Goal: Transaction & Acquisition: Purchase product/service

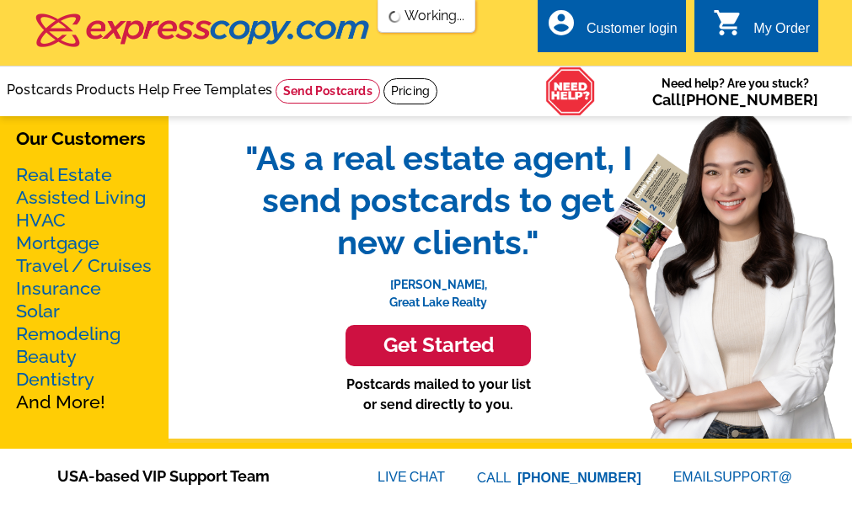
click at [476, 355] on h3 "Get Started" at bounding box center [437, 346] width 143 height 24
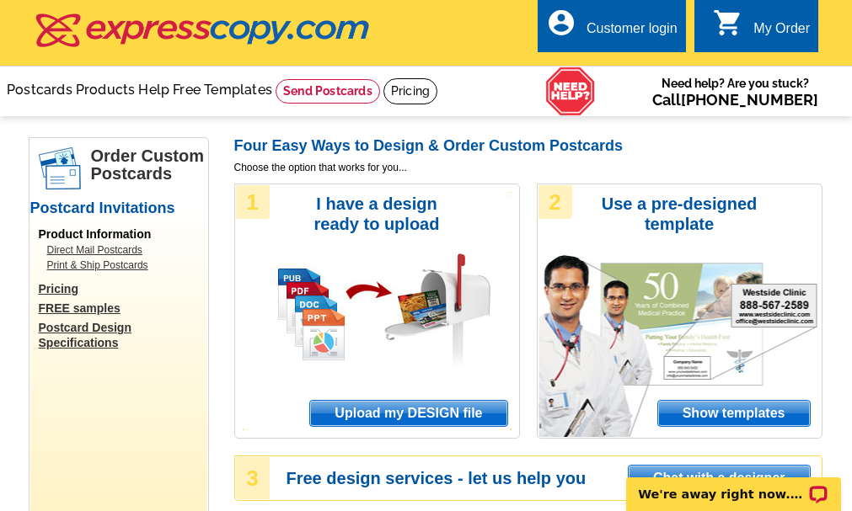
click at [361, 414] on span "Upload my DESIGN file" at bounding box center [408, 413] width 196 height 25
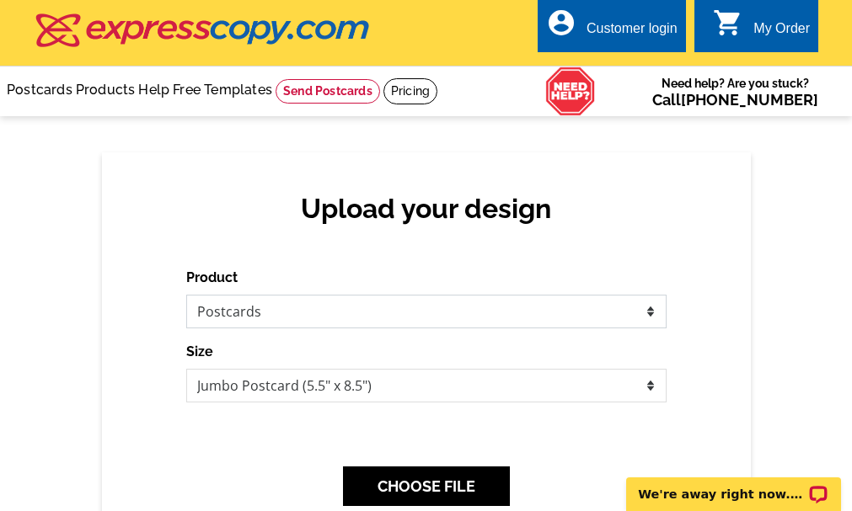
click at [293, 313] on select "Please select the type of file... Postcards Business Cards Letters and flyers G…" at bounding box center [426, 312] width 480 height 34
select select "2"
click at [186, 296] on select "Please select the type of file... Postcards Business Cards Letters and flyers G…" at bounding box center [426, 312] width 480 height 34
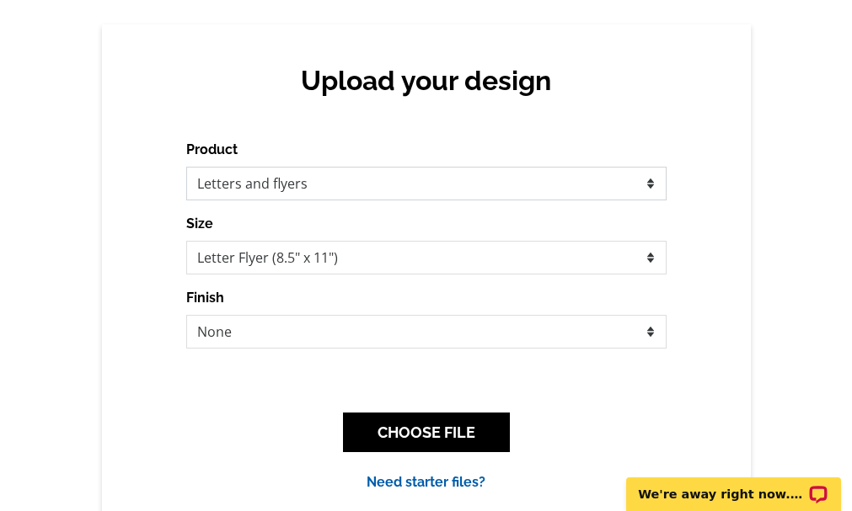
scroll to position [129, 0]
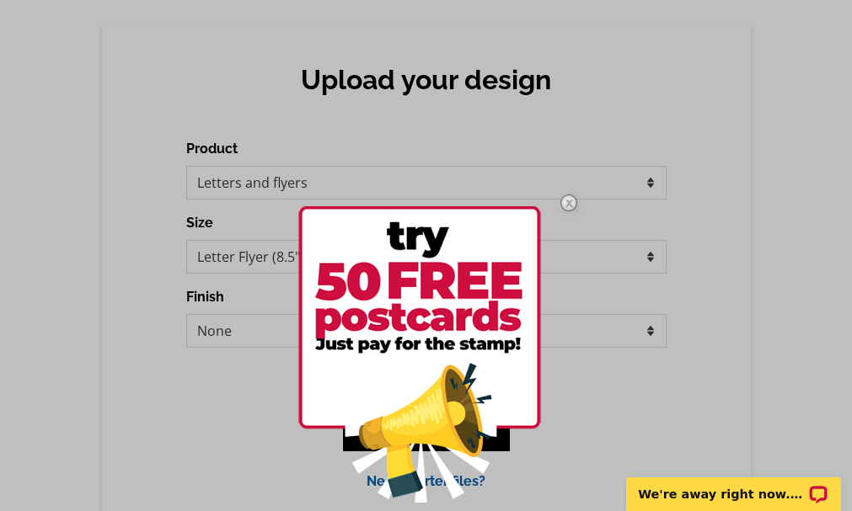
click at [565, 205] on img at bounding box center [568, 203] width 49 height 49
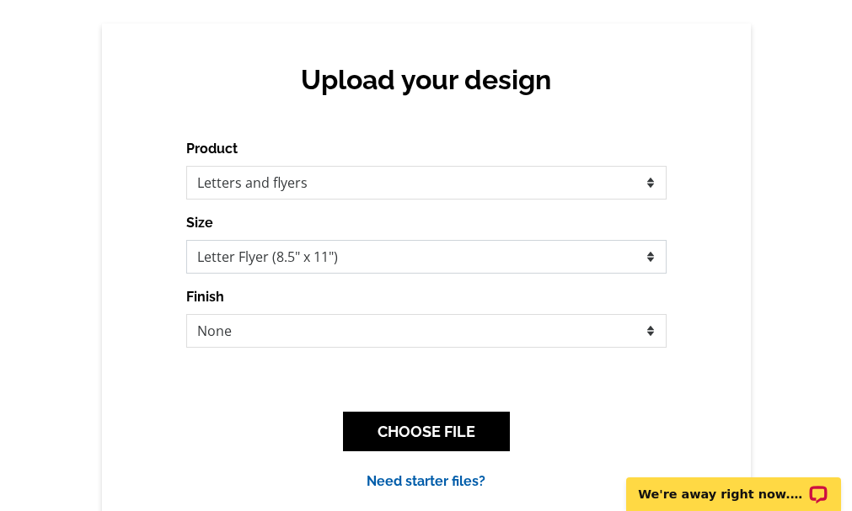
click at [511, 258] on select "Letter Flyer (8.5" x 11") Tabloid Flyer (11" x 17")" at bounding box center [426, 257] width 480 height 34
click at [720, 251] on div "Upload your design Product Please select the type of file... Postcards Business…" at bounding box center [426, 278] width 649 height 508
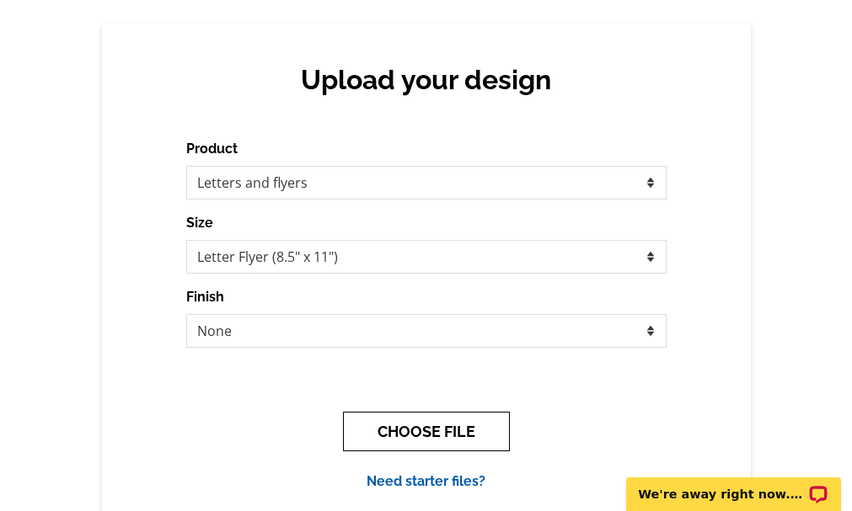
click at [453, 422] on button "CHOOSE FILE" at bounding box center [426, 432] width 167 height 40
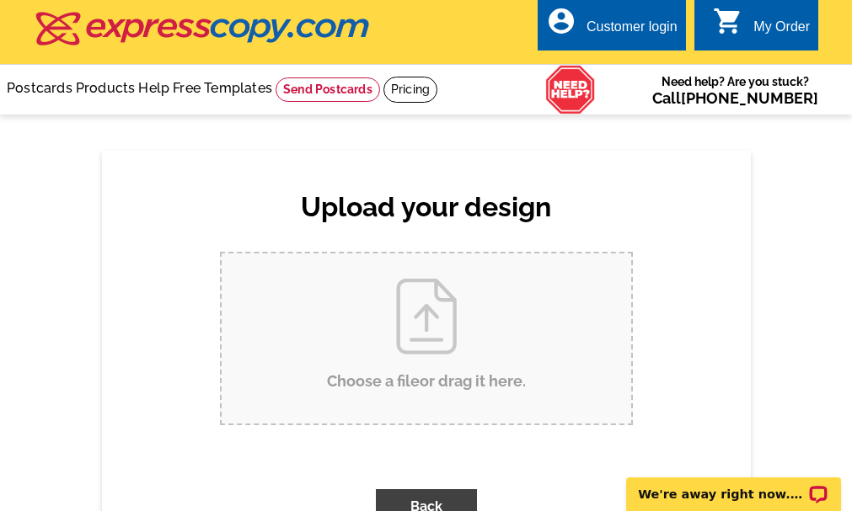
scroll to position [0, 0]
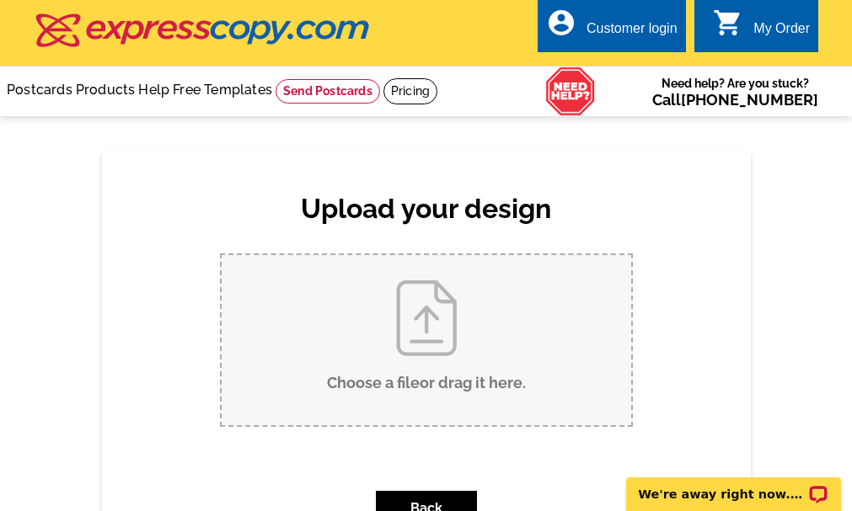
click at [435, 343] on input "Choose a file or drag it here ." at bounding box center [426, 340] width 409 height 170
type input "C:\fakepath\20230505_072019.jpg"
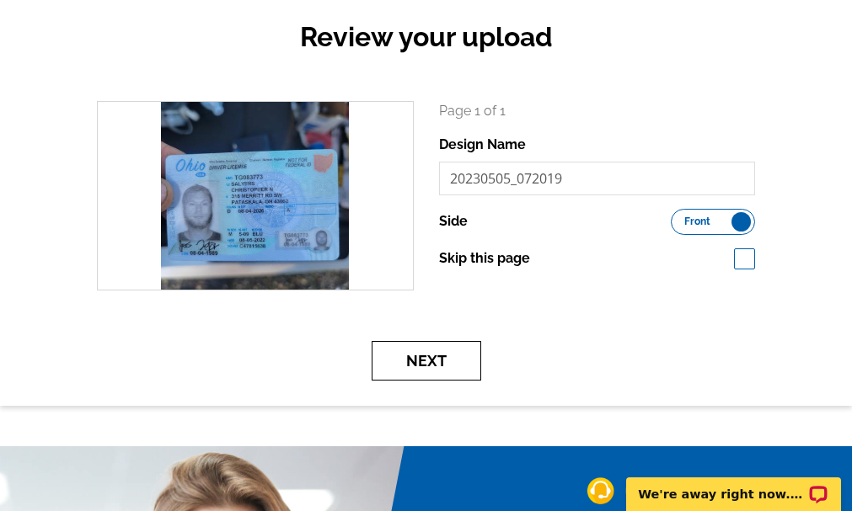
click at [446, 362] on button "Next" at bounding box center [426, 361] width 110 height 40
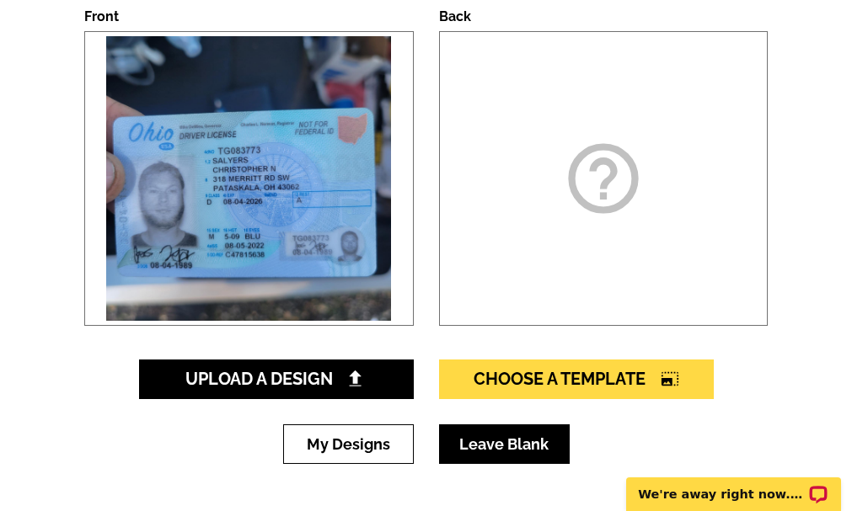
click at [534, 452] on link "Leave Blank" at bounding box center [504, 445] width 131 height 40
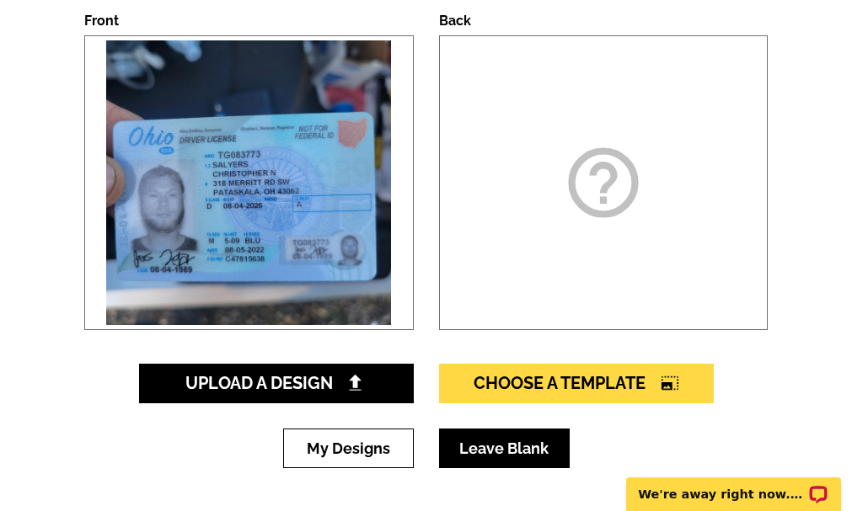
scroll to position [265, 0]
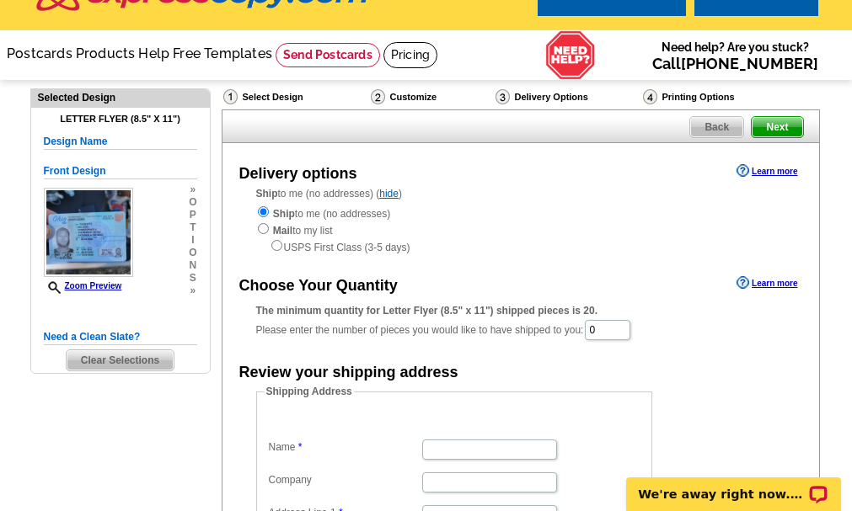
scroll to position [39, 0]
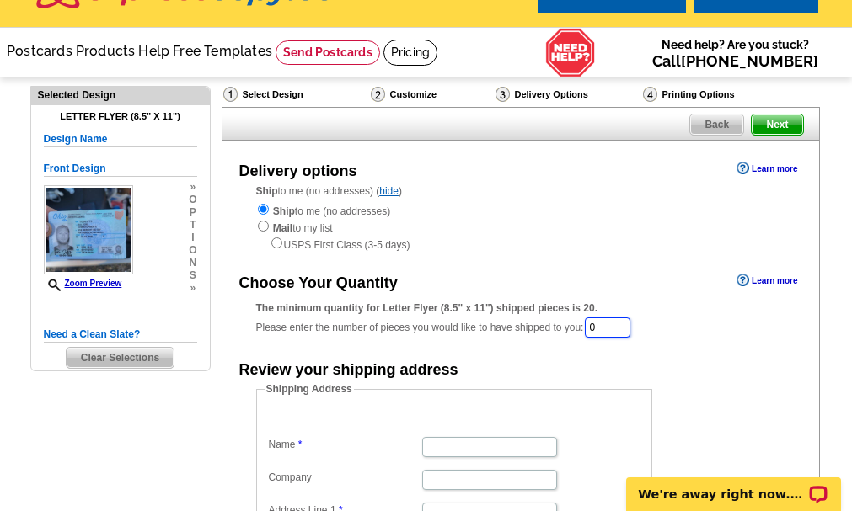
click at [611, 332] on input "0" at bounding box center [607, 328] width 45 height 20
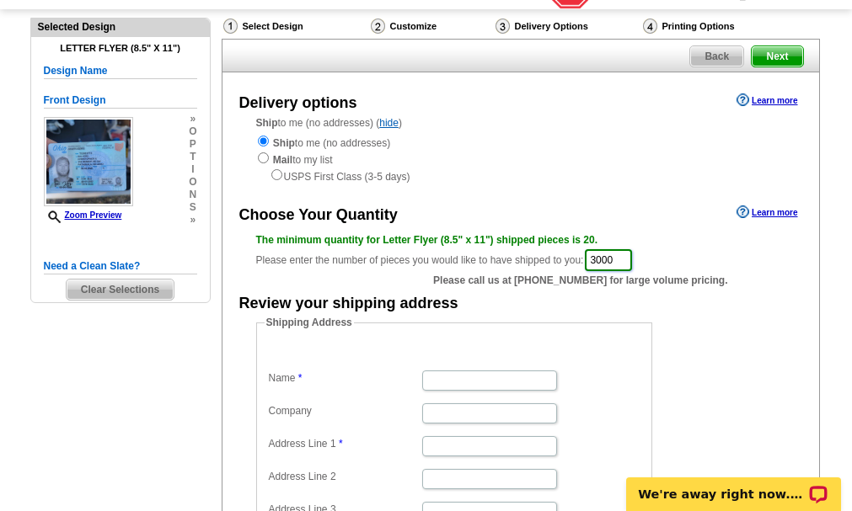
scroll to position [118, 0]
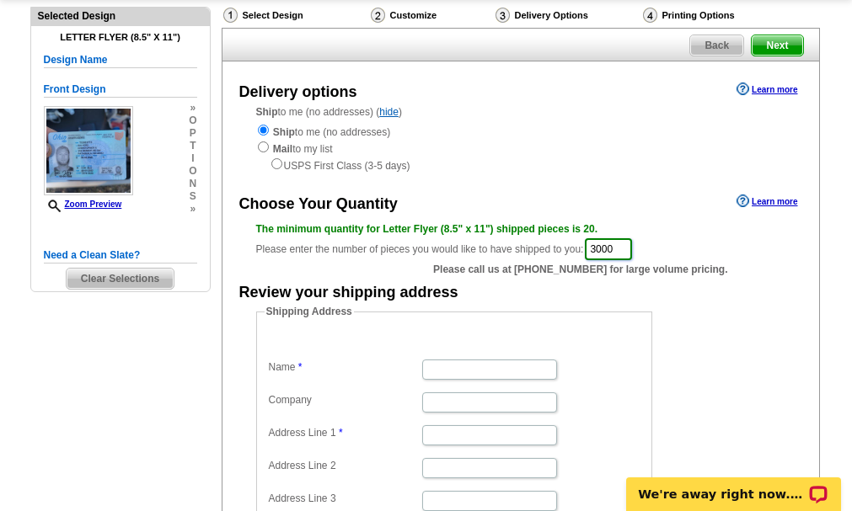
type input "3000"
click at [260, 152] on input "radio" at bounding box center [263, 147] width 11 height 11
radio input "true"
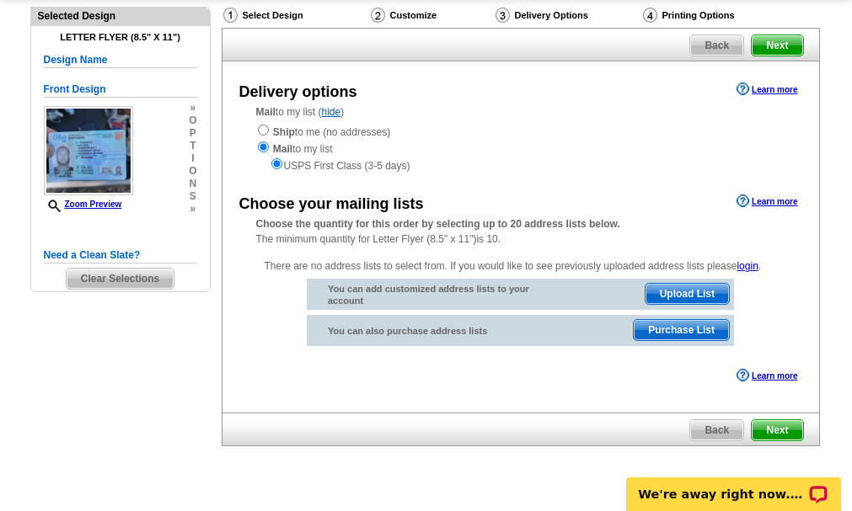
click at [655, 296] on span "Upload List" at bounding box center [686, 294] width 83 height 20
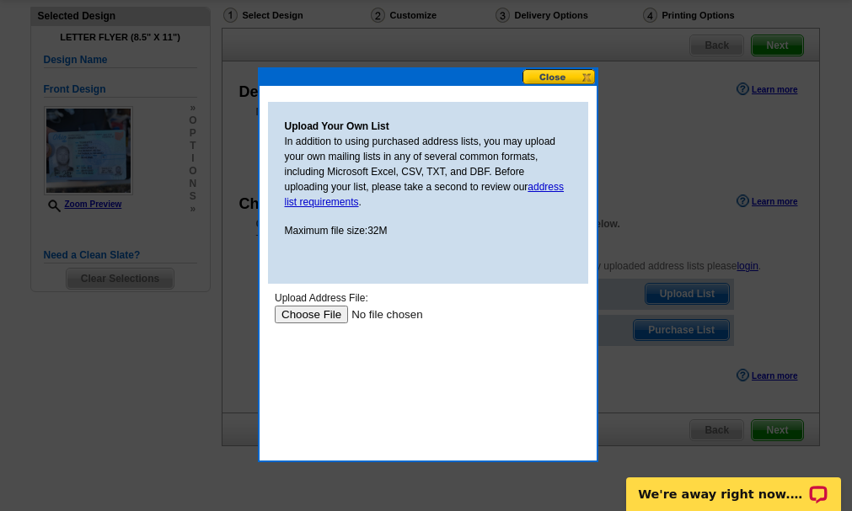
scroll to position [0, 0]
click at [572, 71] on button at bounding box center [559, 77] width 74 height 16
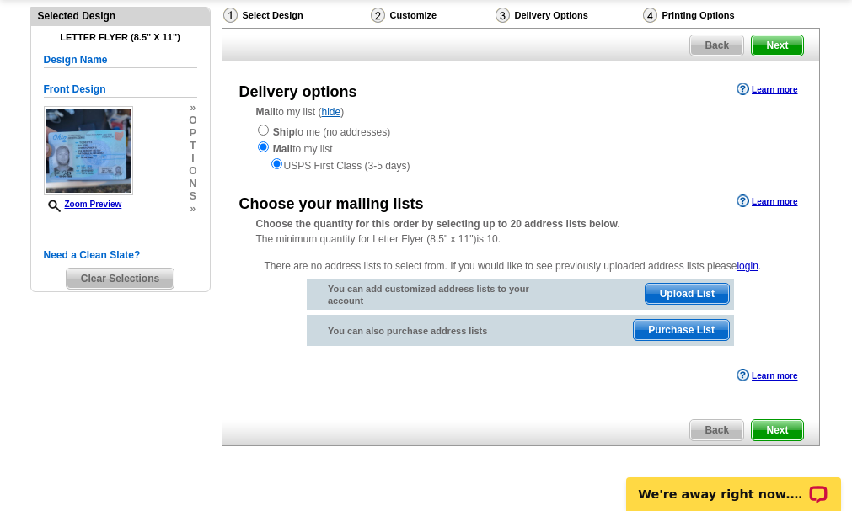
click at [678, 335] on span "Purchase List" at bounding box center [680, 330] width 95 height 20
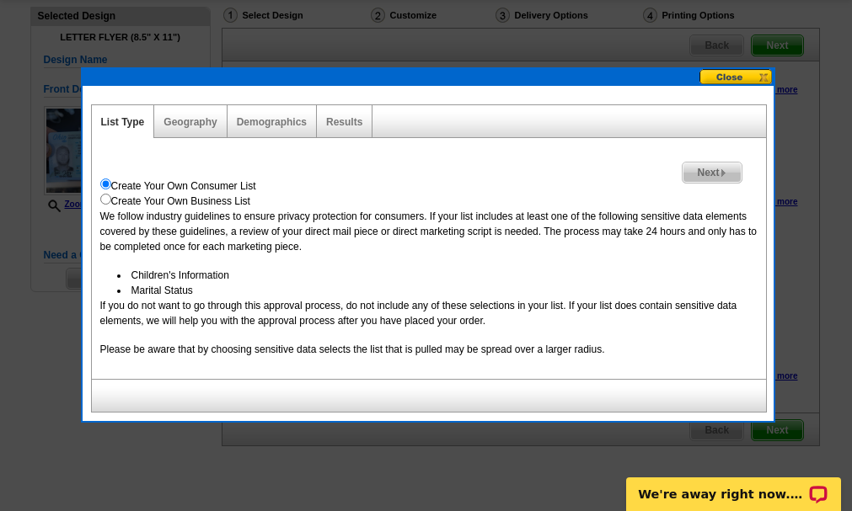
click at [706, 174] on span "Next" at bounding box center [711, 173] width 58 height 20
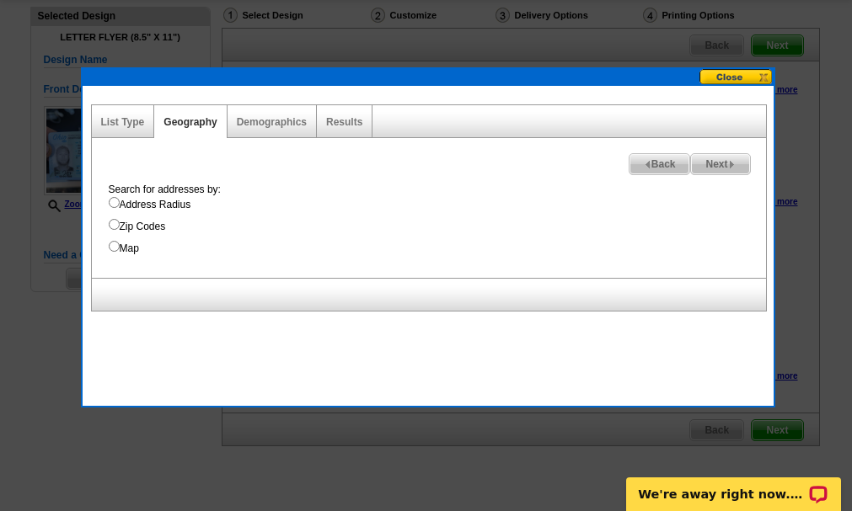
click at [112, 221] on input "Zip Codes" at bounding box center [114, 224] width 11 height 11
radio input "true"
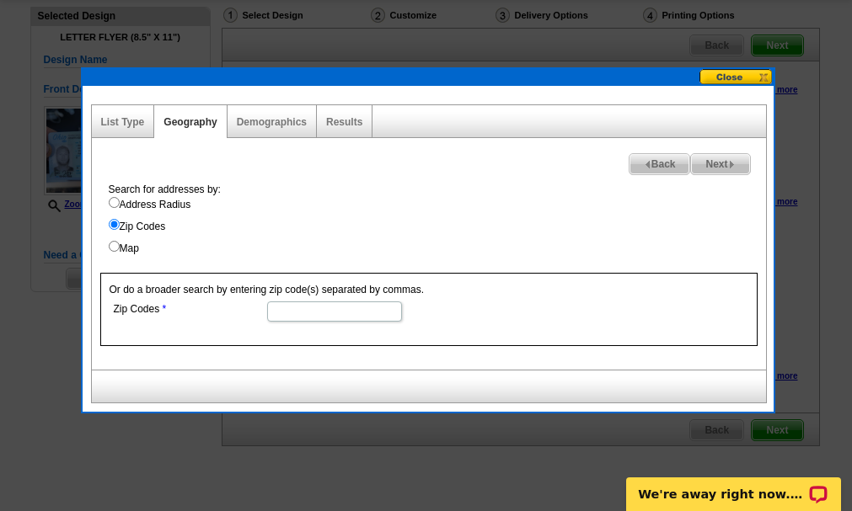
click at [295, 308] on input "Zip Codes" at bounding box center [334, 312] width 135 height 20
type input "43062"
click at [721, 160] on span "Next" at bounding box center [720, 164] width 58 height 20
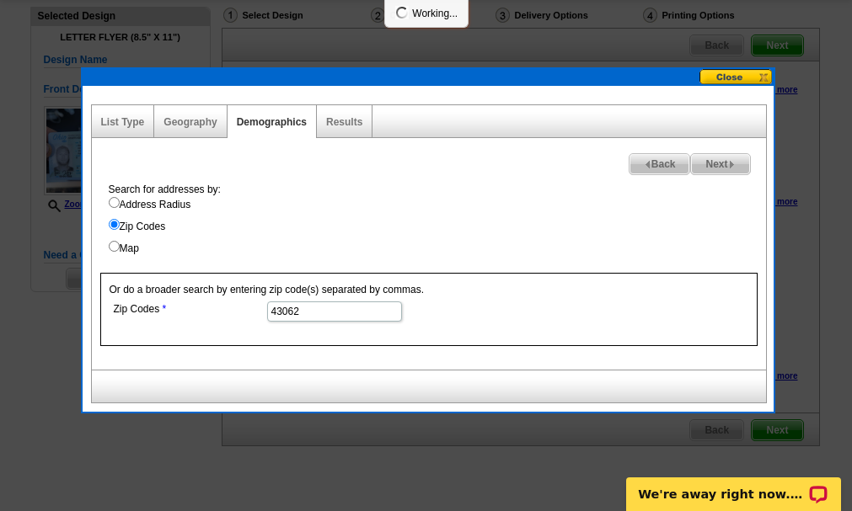
select select
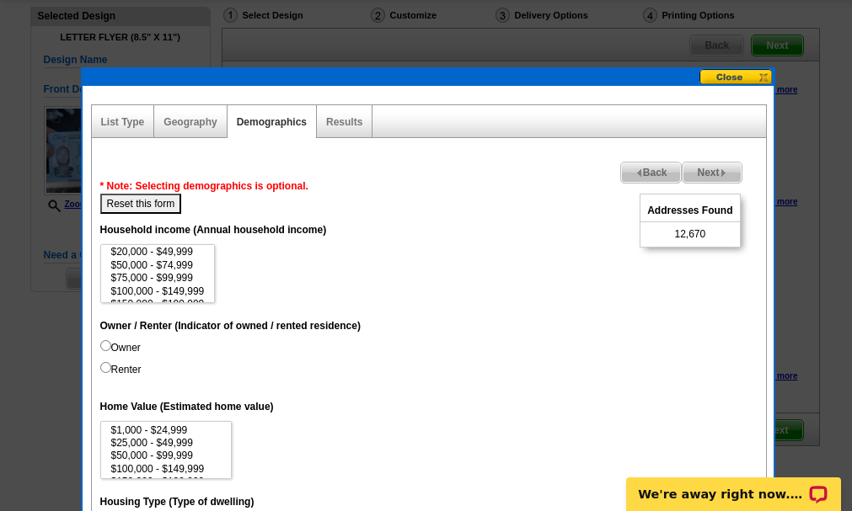
scroll to position [17, 0]
select select "75000-99999"
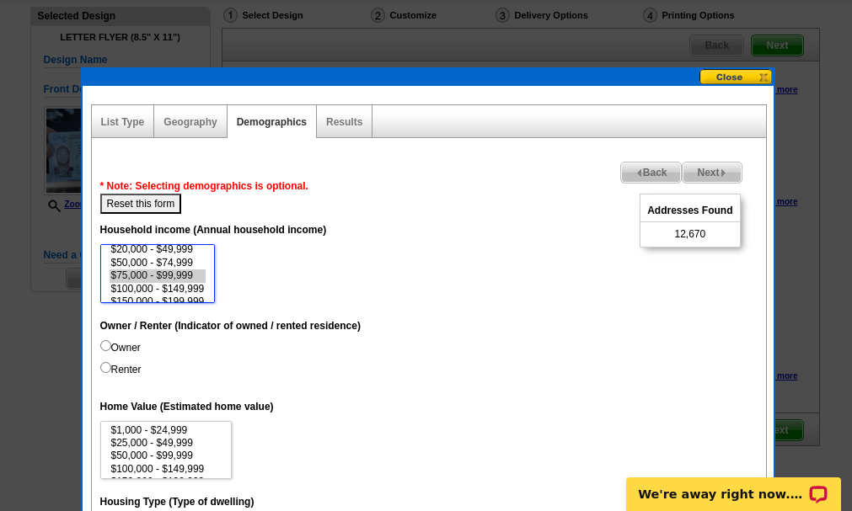
click at [167, 275] on option "$75,000 - $99,999" at bounding box center [158, 276] width 97 height 13
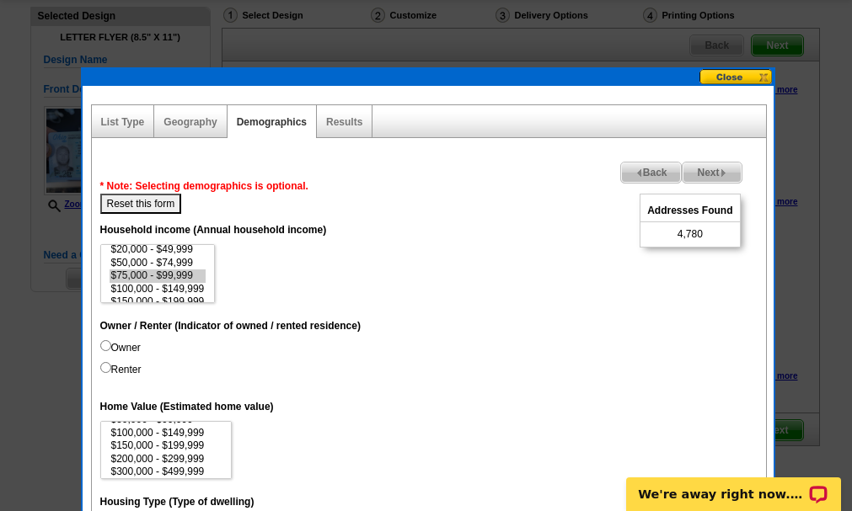
click at [103, 351] on label "Owner" at bounding box center [120, 347] width 40 height 15
click at [103, 351] on input "Owner" at bounding box center [105, 345] width 11 height 11
radio input "true"
click at [102, 364] on input "Renter" at bounding box center [105, 367] width 11 height 11
radio input "true"
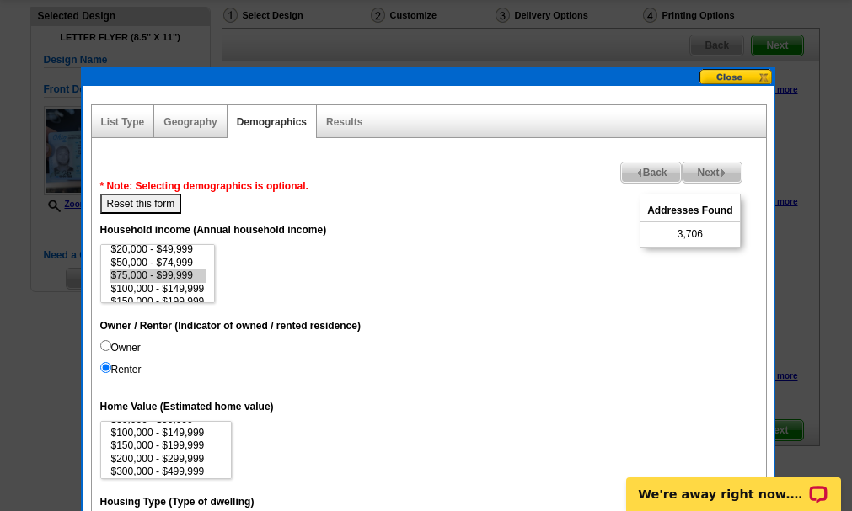
click at [111, 340] on label "Owner" at bounding box center [120, 347] width 40 height 15
click at [111, 340] on input "Owner" at bounding box center [105, 345] width 11 height 11
radio input "true"
click at [105, 367] on input "Renter" at bounding box center [105, 367] width 11 height 11
radio input "true"
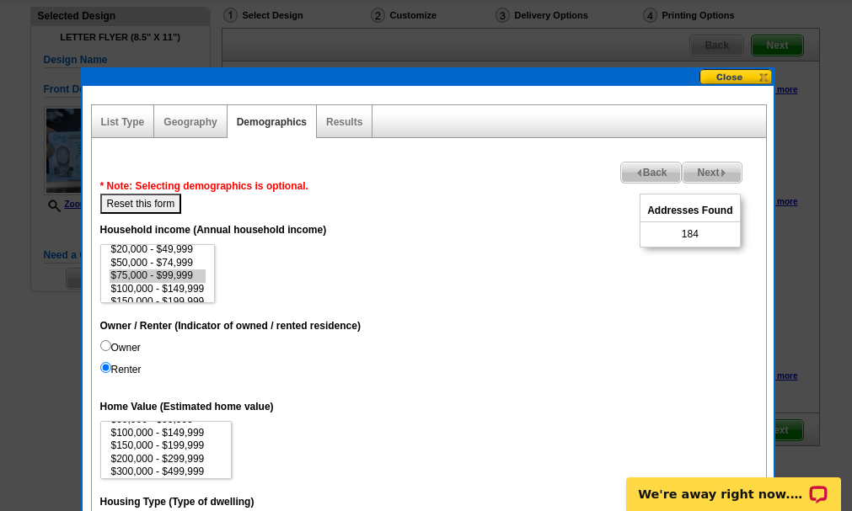
click at [106, 350] on input "Owner" at bounding box center [105, 345] width 11 height 11
radio input "true"
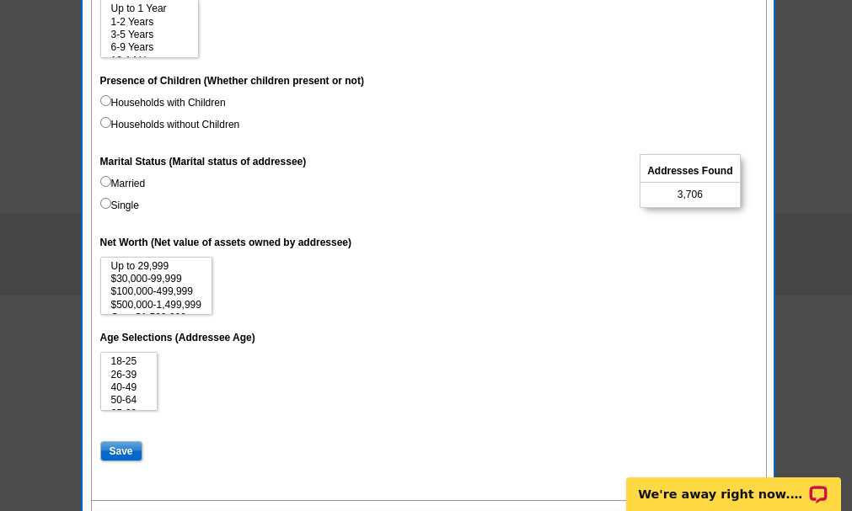
scroll to position [830, 0]
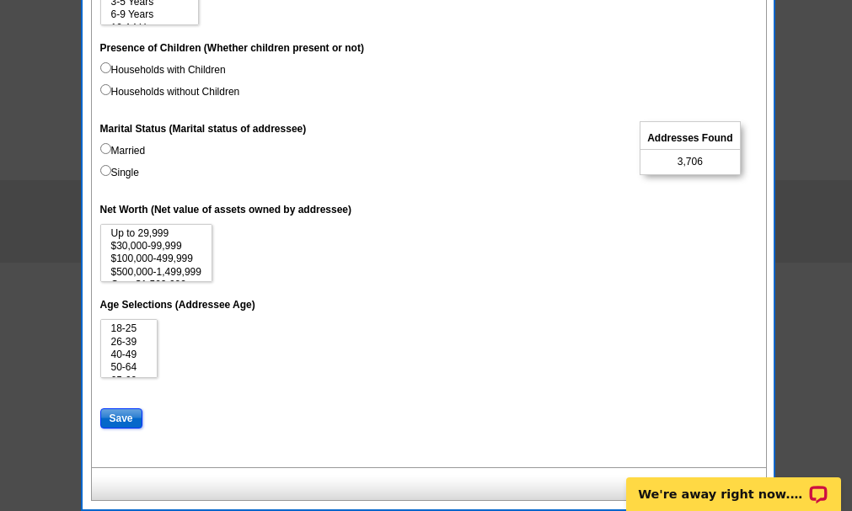
click at [120, 415] on input "Save" at bounding box center [121, 419] width 42 height 20
select select
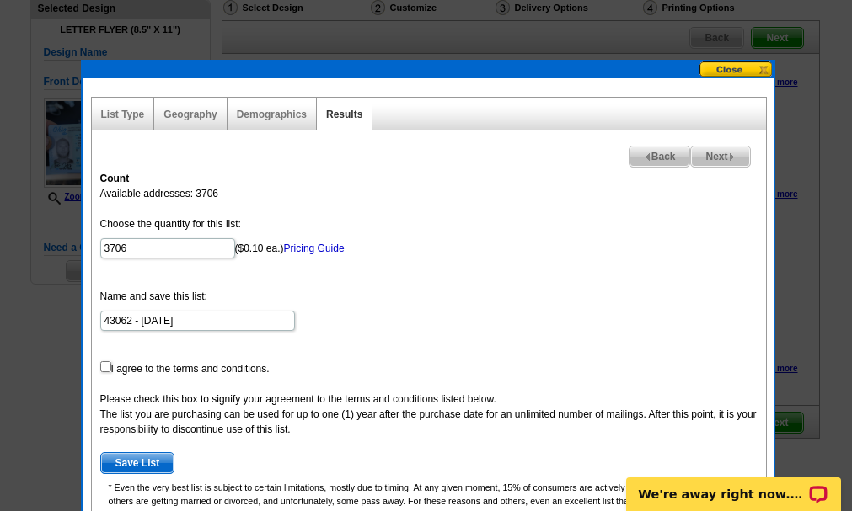
scroll to position [127, 0]
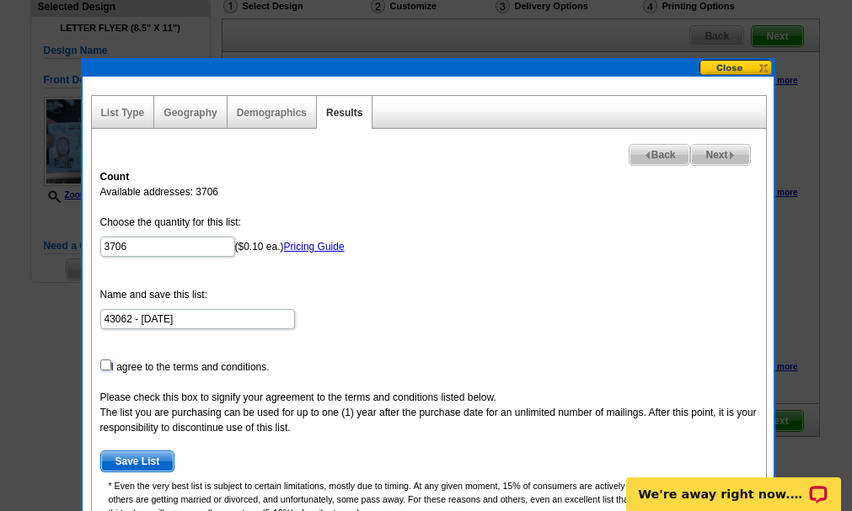
click at [106, 367] on input "checkbox" at bounding box center [105, 365] width 11 height 11
checkbox input "true"
click at [133, 460] on span "Save List" at bounding box center [137, 462] width 73 height 20
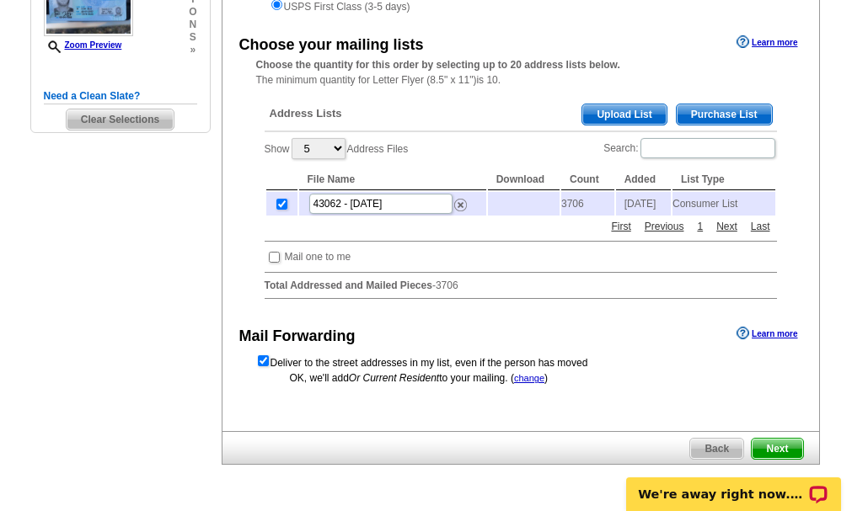
click at [788, 469] on div "We're away right now. Please check back later!" at bounding box center [733, 489] width 237 height 45
click at [777, 463] on body "We're away right now. Please check back later!" at bounding box center [733, 484] width 237 height 53
click at [772, 461] on body "We're away right now. Please check back later!" at bounding box center [733, 484] width 237 height 53
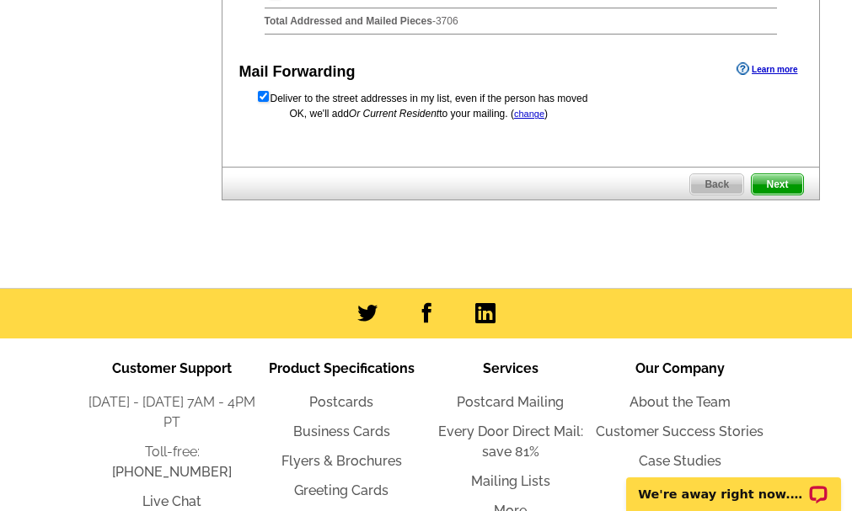
scroll to position [542, 0]
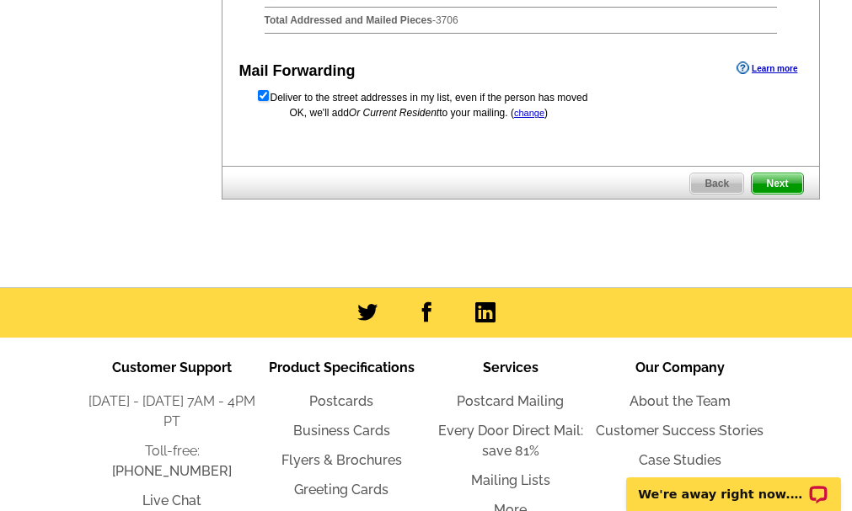
click at [774, 187] on link "Next" at bounding box center [777, 184] width 52 height 22
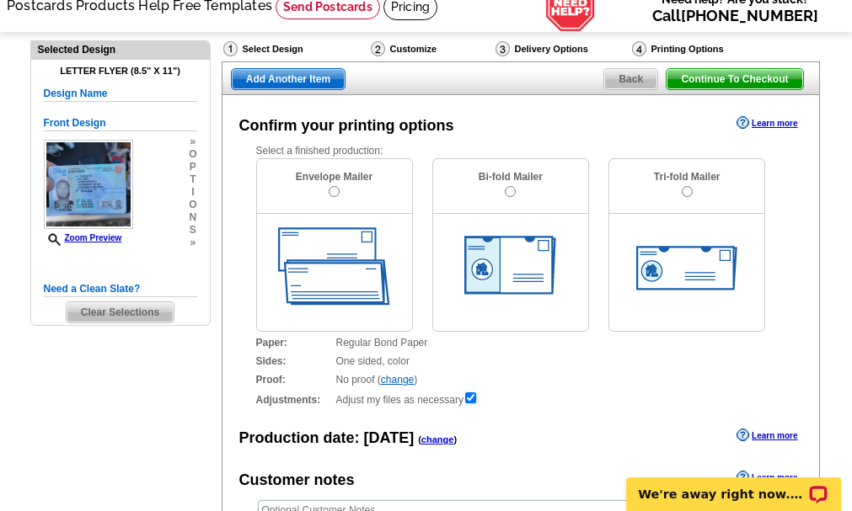
scroll to position [85, 0]
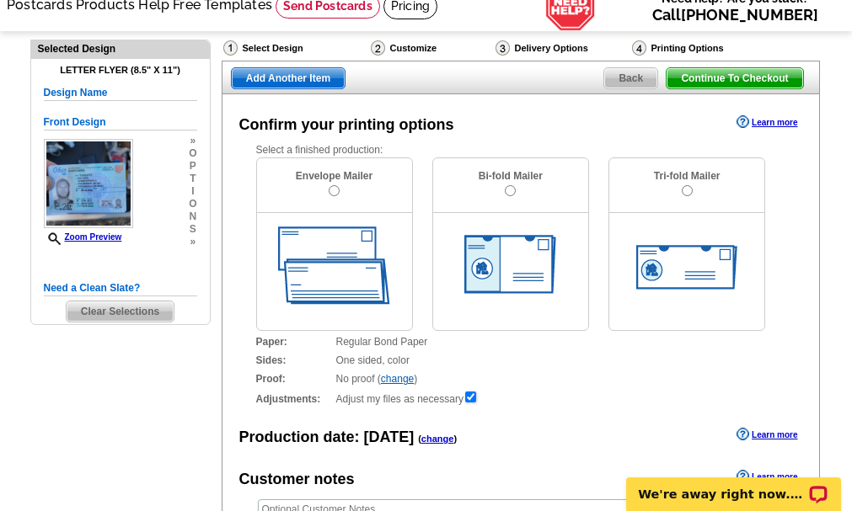
click at [323, 195] on div "Envelope Mailer" at bounding box center [334, 185] width 155 height 55
radio input "true"
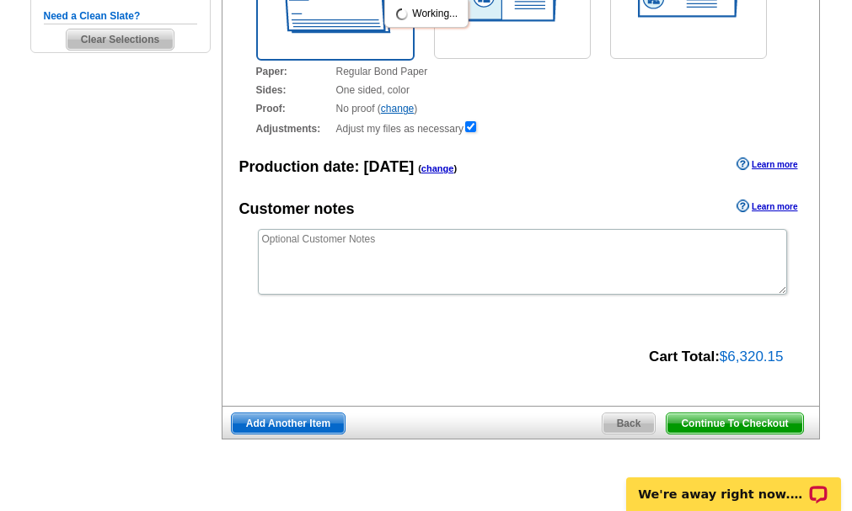
scroll to position [358, 0]
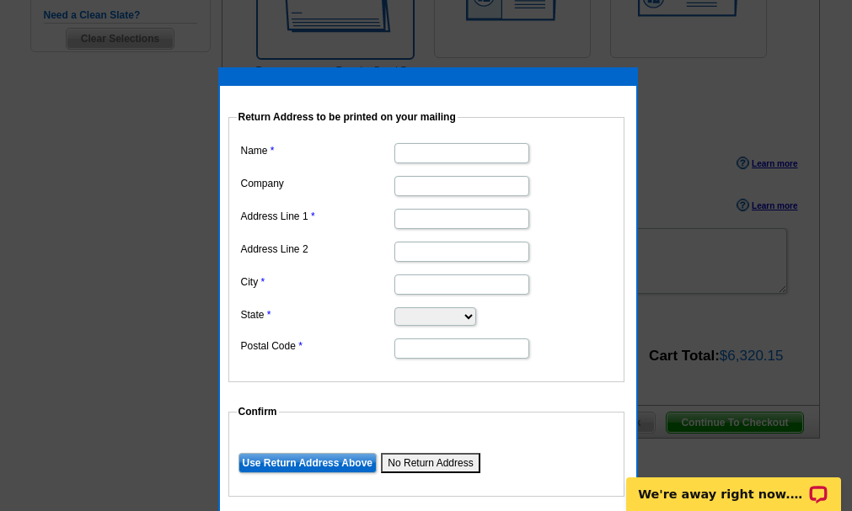
click at [758, 98] on div at bounding box center [426, 76] width 852 height 869
click at [407, 462] on button "No Return Address" at bounding box center [430, 463] width 99 height 20
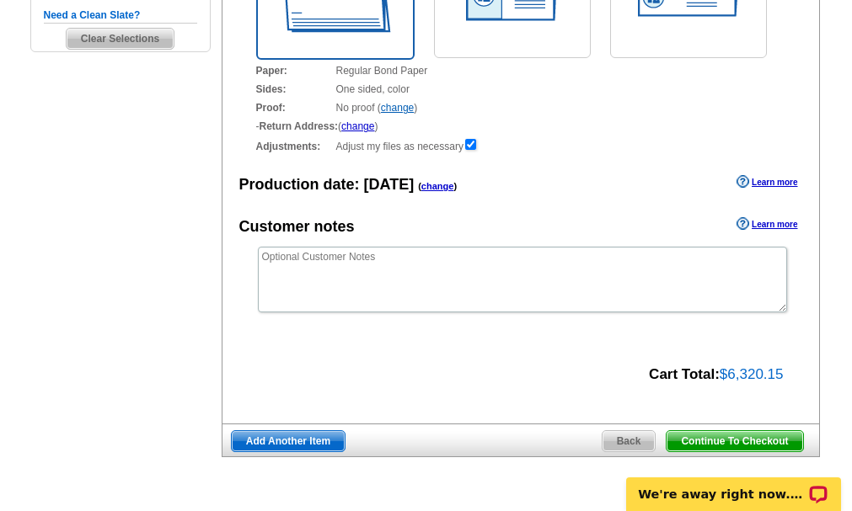
click at [725, 448] on span "Continue To Checkout" at bounding box center [734, 441] width 136 height 20
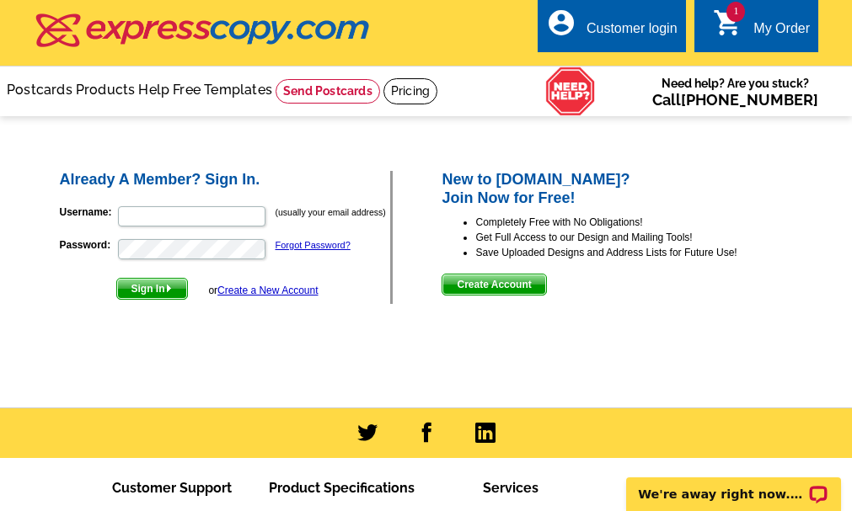
click at [730, 16] on span "1" at bounding box center [735, 12] width 19 height 20
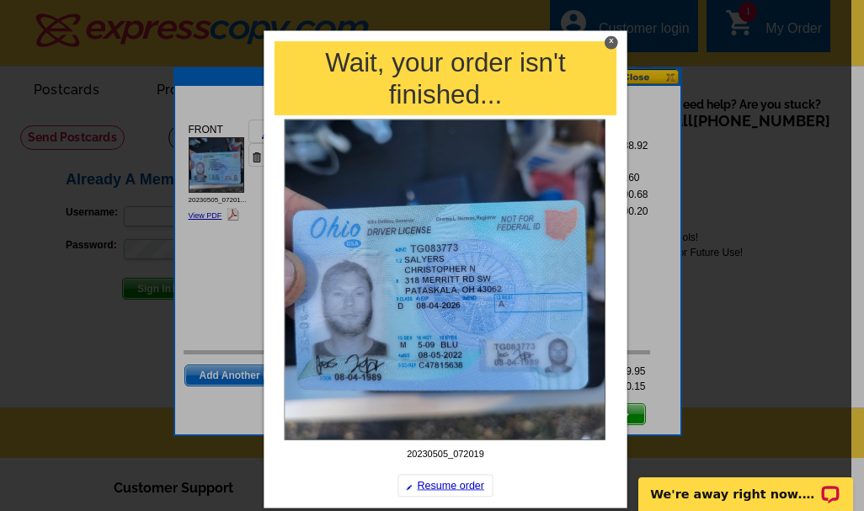
click at [607, 39] on div "X" at bounding box center [611, 41] width 13 height 13
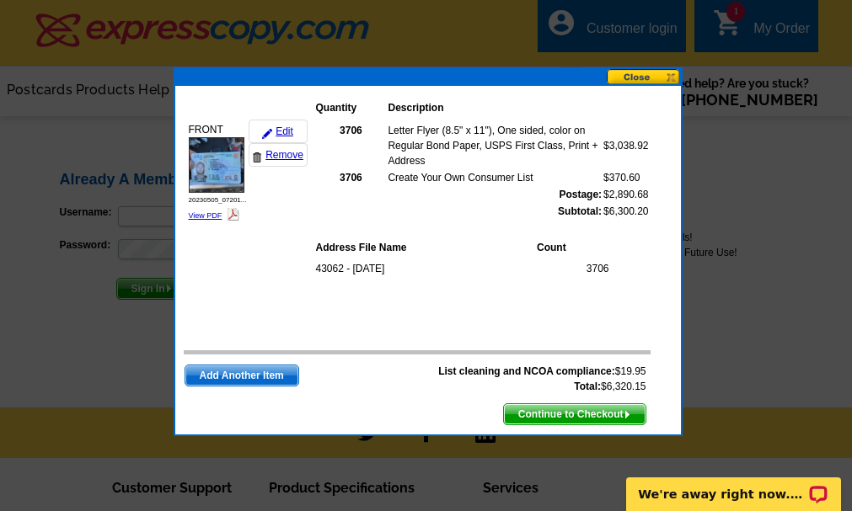
click at [660, 73] on button at bounding box center [644, 77] width 74 height 16
